Goal: Find contact information: Find contact information

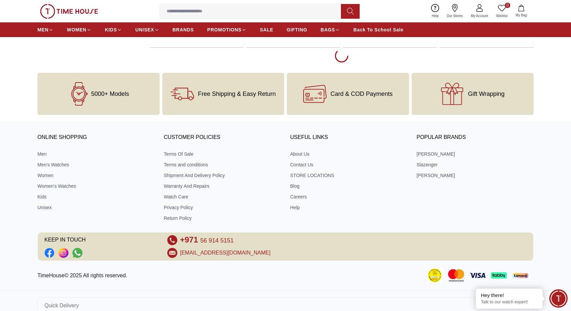
scroll to position [1207, 0]
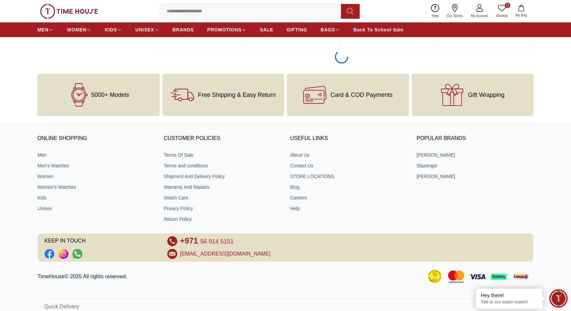
scroll to position [3008, 0]
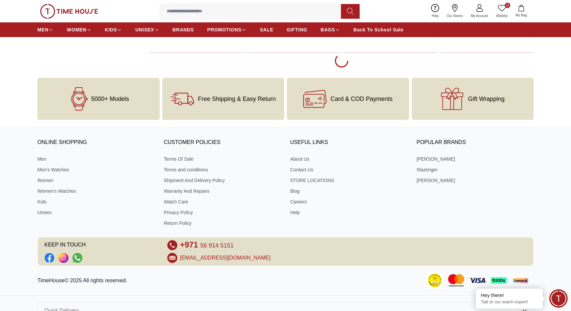
scroll to position [4803, 0]
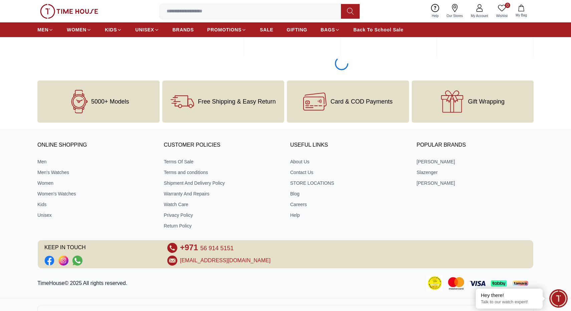
scroll to position [6596, 0]
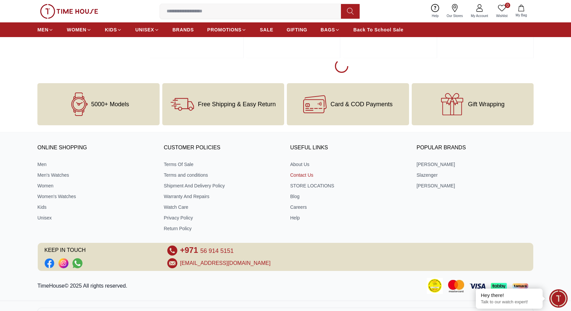
click at [298, 171] on link "Contact Us" at bounding box center [348, 174] width 117 height 7
